Goal: Find specific page/section: Find specific page/section

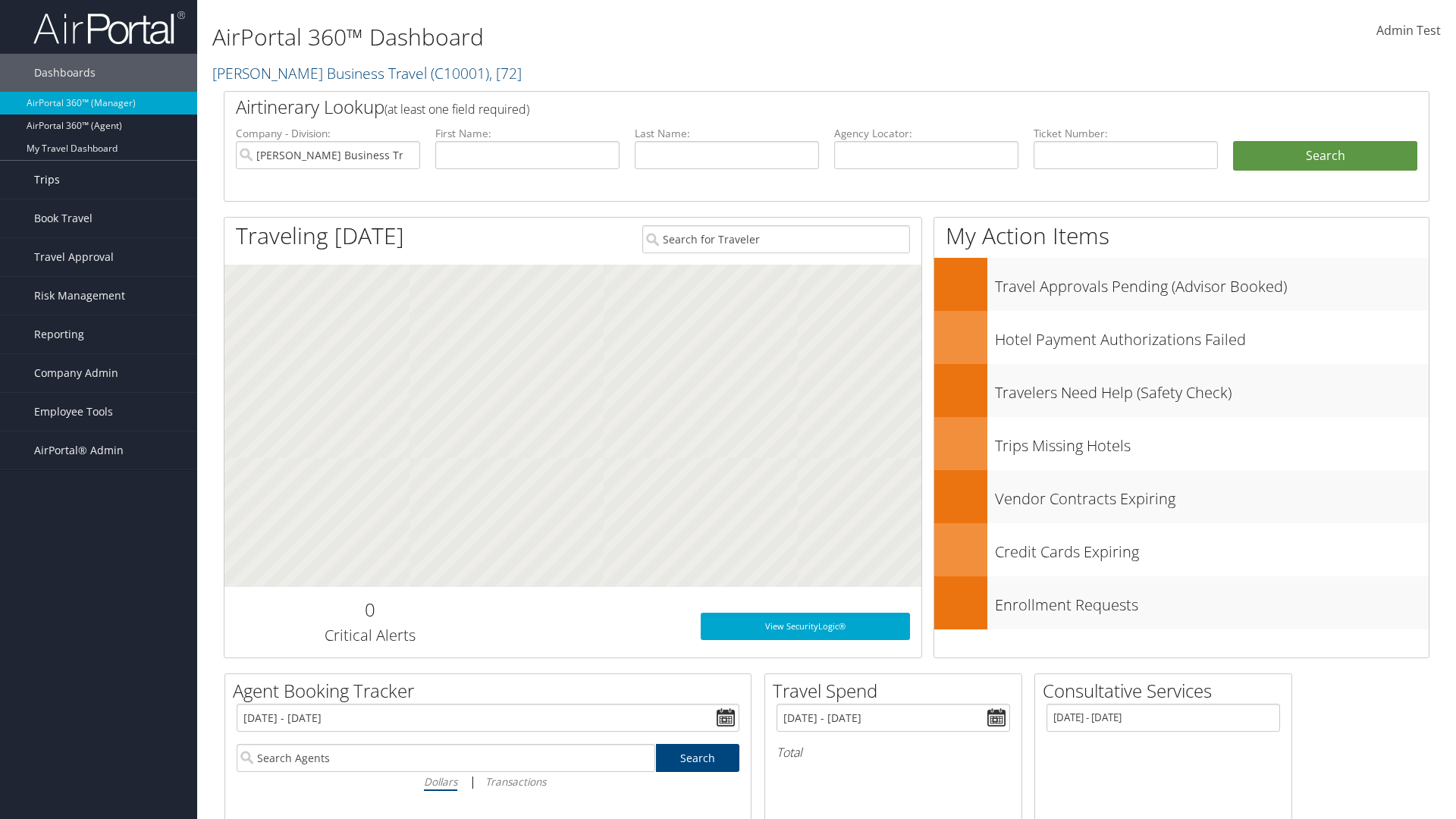
click at [99, 180] on link "Trips" at bounding box center [99, 180] width 197 height 38
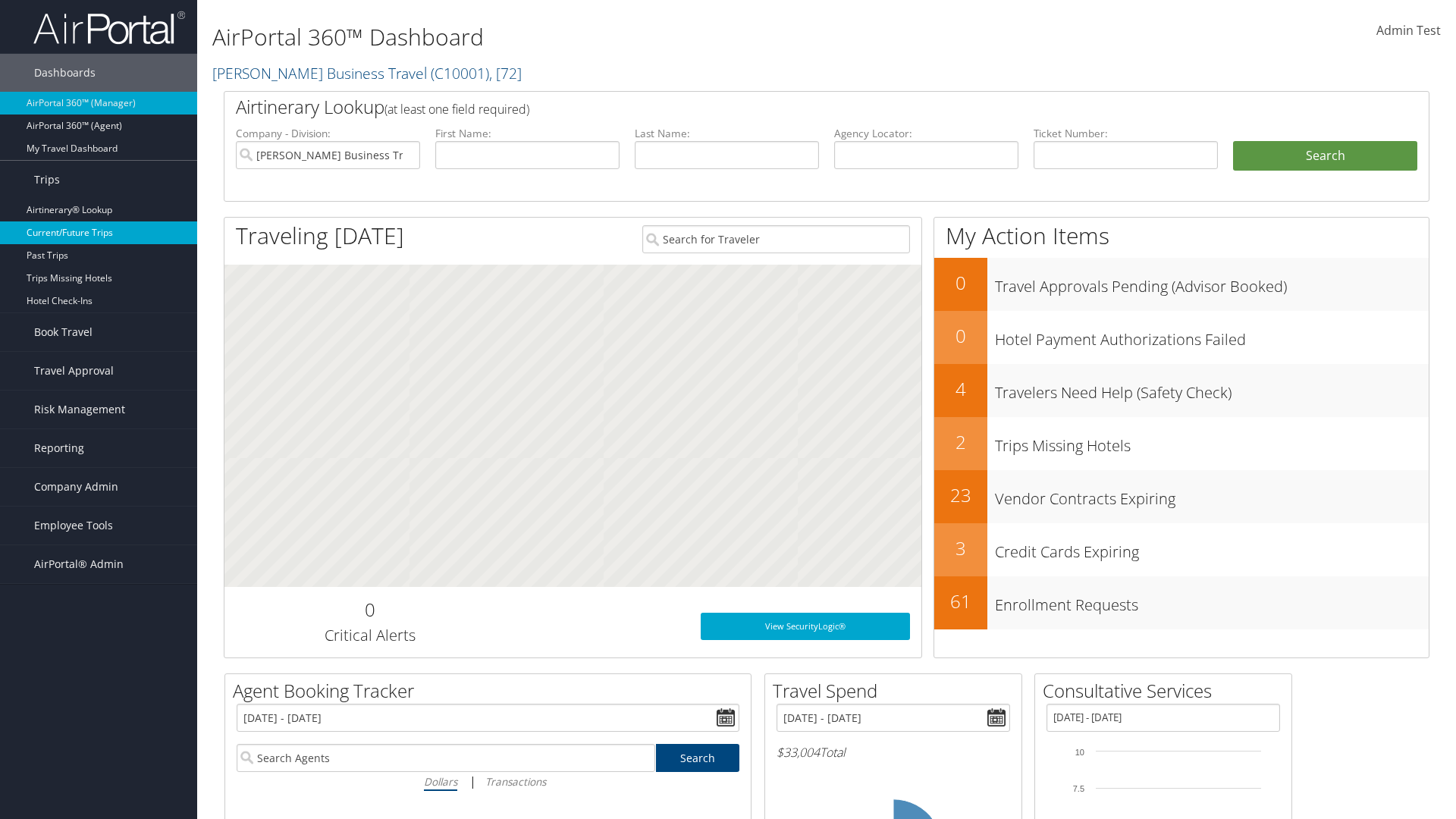
click at [99, 233] on link "Current/Future Trips" at bounding box center [99, 233] width 197 height 23
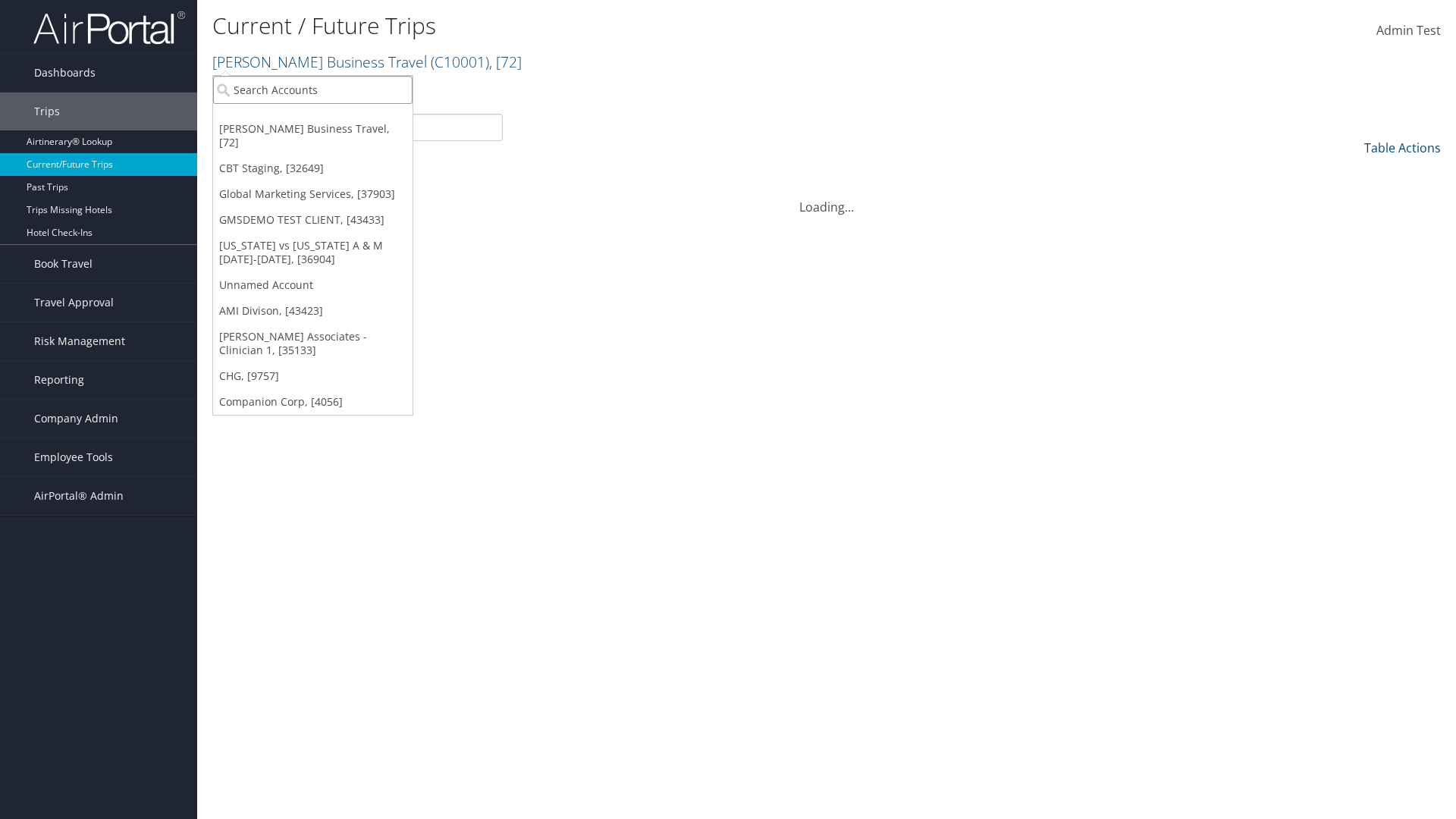
click at [312, 90] on input "search" at bounding box center [312, 89] width 199 height 28
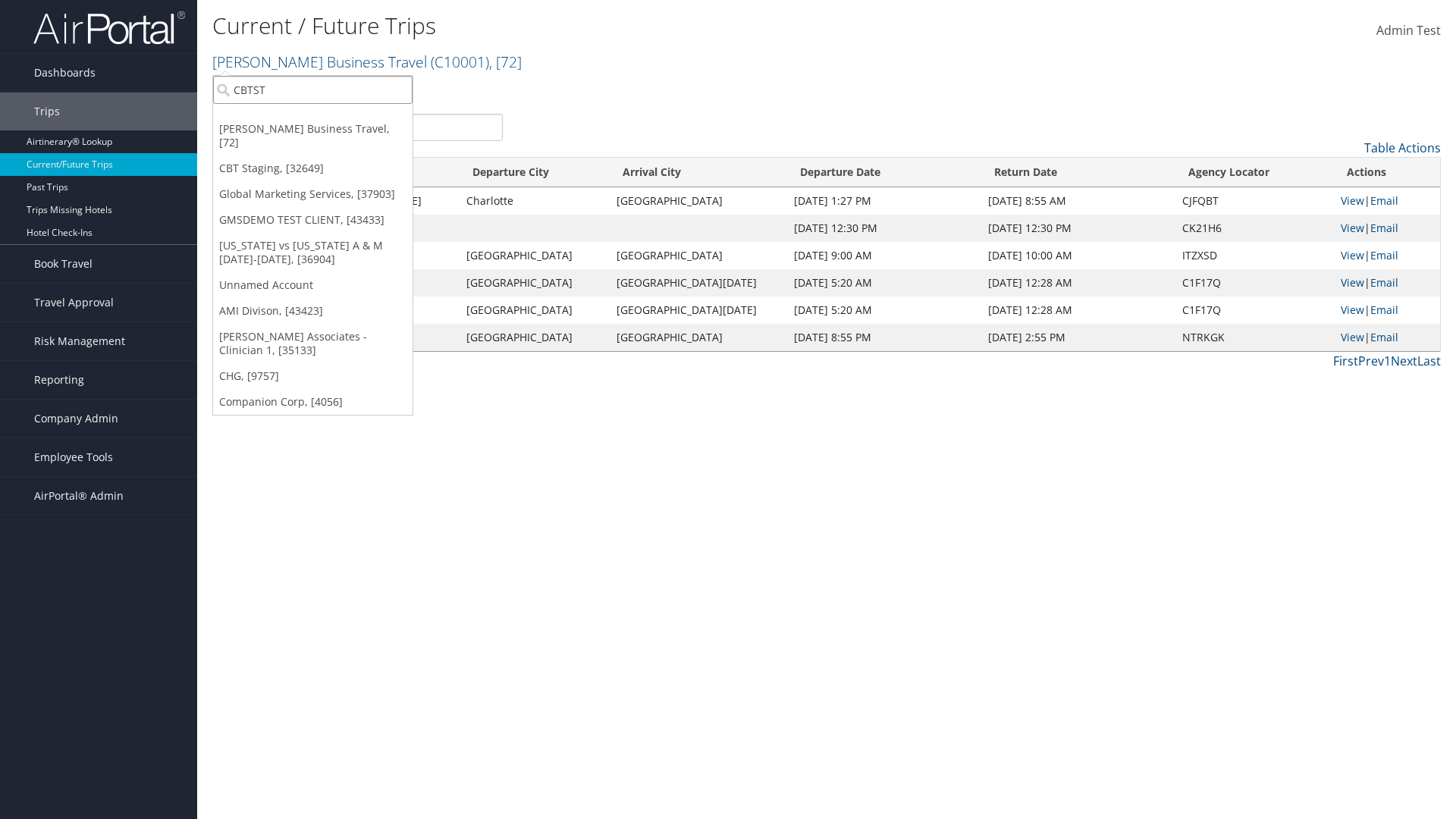
type input "CBTSTG"
click at [312, 118] on div "CBT Staging (CBTSTG), [32649]" at bounding box center [313, 117] width 216 height 14
